Goal: Find specific page/section: Find specific page/section

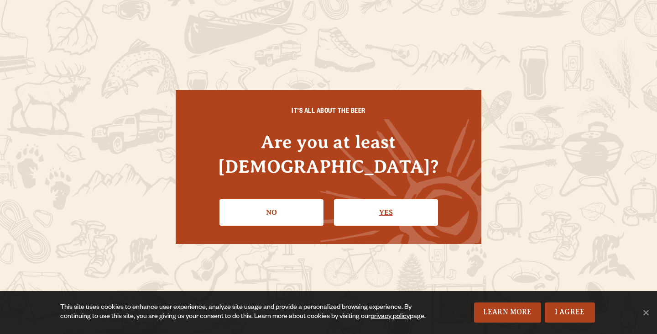
click at [367, 200] on link "Yes" at bounding box center [386, 212] width 104 height 26
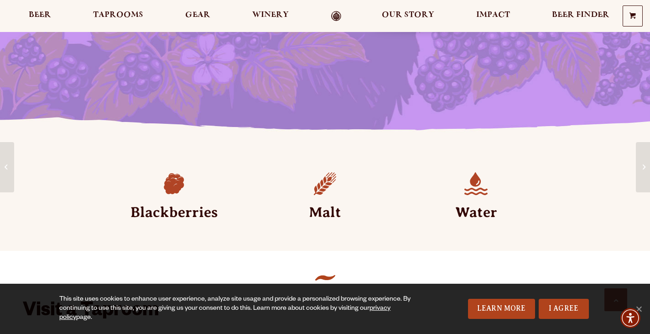
scroll to position [182, 0]
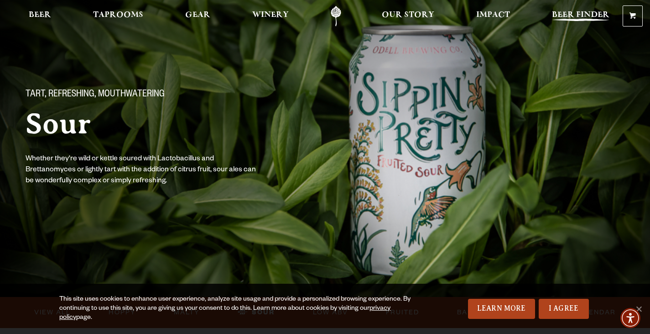
click at [567, 12] on span "Beer Finder" at bounding box center [580, 14] width 57 height 7
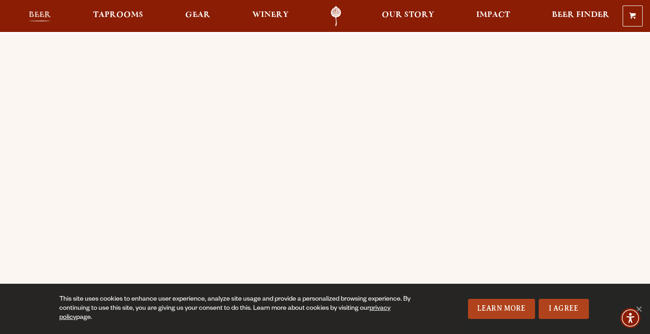
click at [46, 16] on span "Beer" at bounding box center [40, 14] width 22 height 7
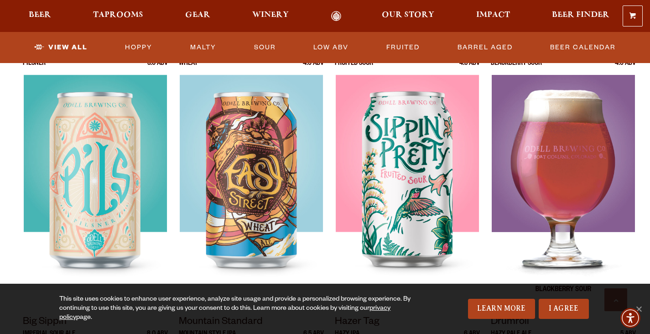
scroll to position [684, 0]
click at [547, 145] on img at bounding box center [563, 189] width 143 height 228
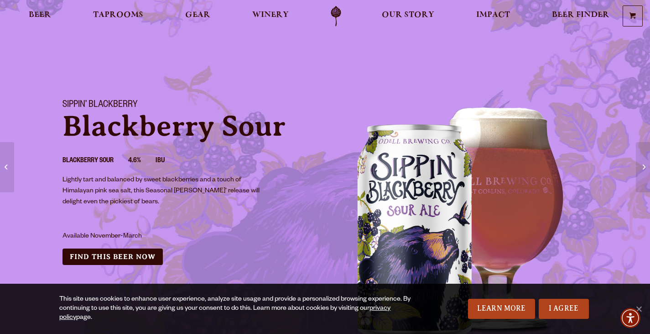
scroll to position [91, 0]
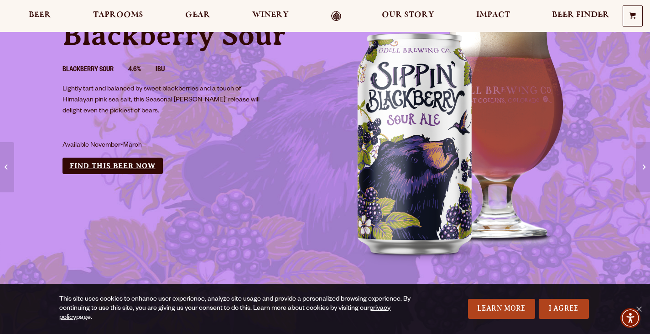
click at [126, 163] on link "Find this Beer Now" at bounding box center [113, 165] width 100 height 17
